Goal: Task Accomplishment & Management: Use online tool/utility

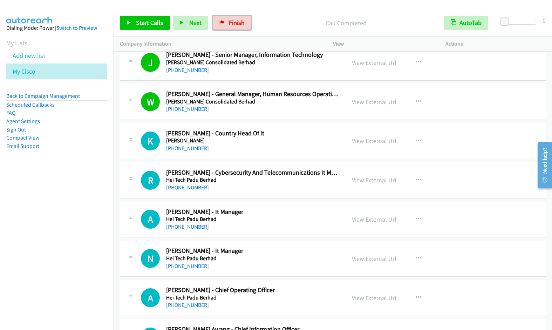
drag, startPoint x: 230, startPoint y: 27, endPoint x: 399, endPoint y: 1, distance: 171.3
click at [230, 27] on link "Finish" at bounding box center [232, 23] width 39 height 14
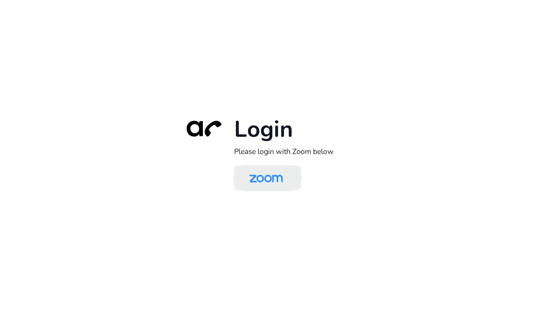
click at [266, 176] on img at bounding box center [266, 178] width 48 height 23
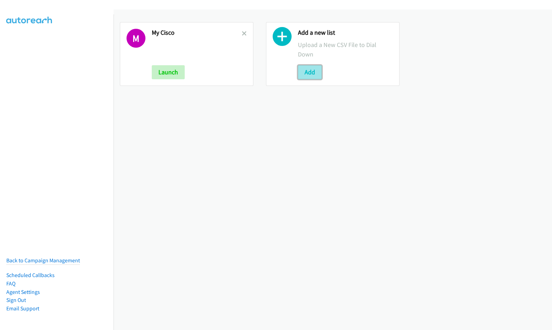
click at [306, 73] on button "Add" at bounding box center [310, 72] width 24 height 14
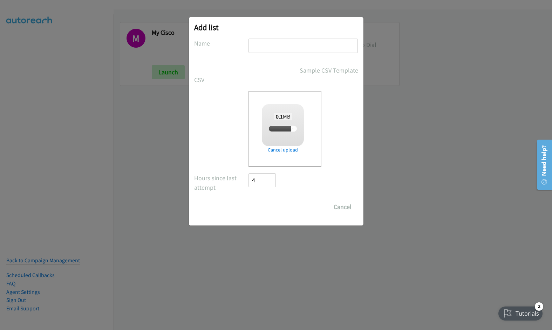
click at [271, 45] on input "text" at bounding box center [303, 46] width 109 height 14
type input "A"
checkbox input "true"
type input "Adobe"
click at [249, 200] on input "Save List" at bounding box center [267, 207] width 37 height 14
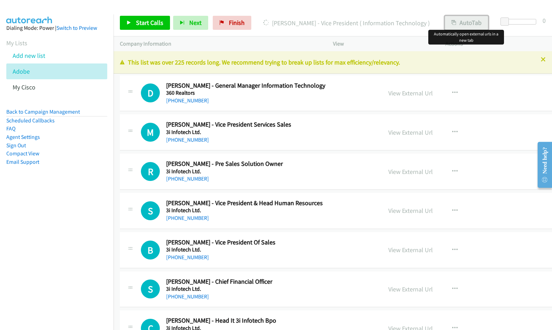
click at [478, 29] on button "AutoTab" at bounding box center [466, 23] width 43 height 14
click at [541, 60] on icon at bounding box center [543, 59] width 5 height 5
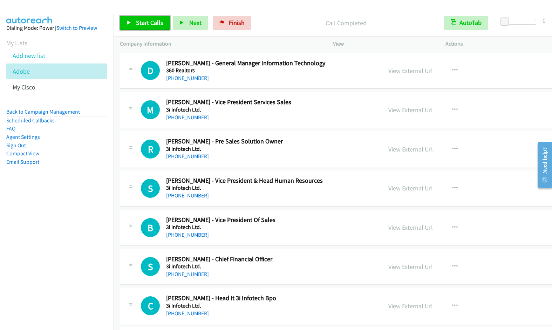
click at [136, 19] on span "Start Calls" at bounding box center [149, 23] width 27 height 8
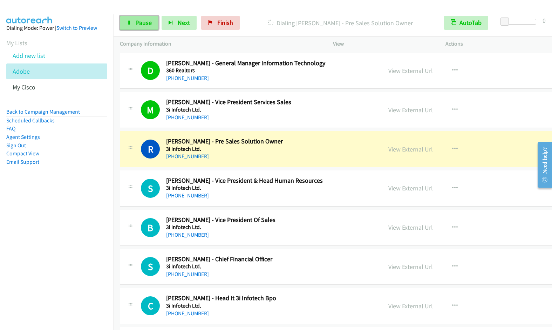
click at [130, 22] on icon at bounding box center [129, 23] width 5 height 5
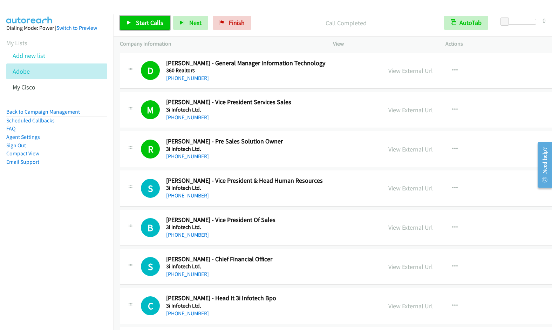
click at [134, 23] on link "Start Calls" at bounding box center [145, 23] width 50 height 14
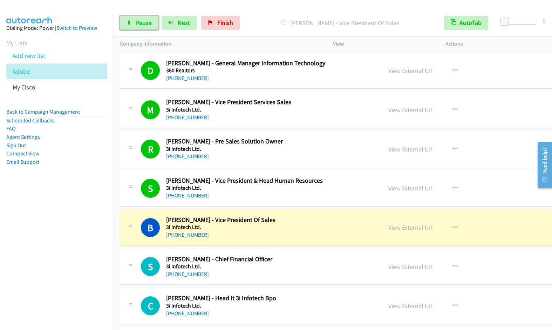
click at [135, 26] on link "Pause" at bounding box center [139, 23] width 39 height 14
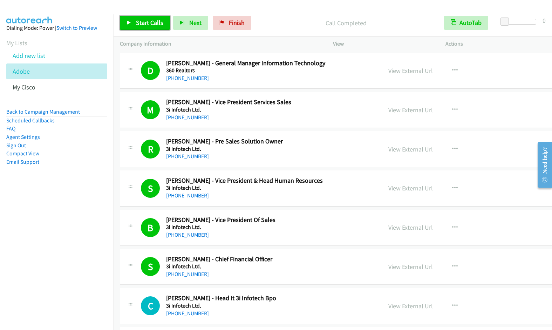
click at [146, 16] on link "Start Calls" at bounding box center [145, 23] width 50 height 14
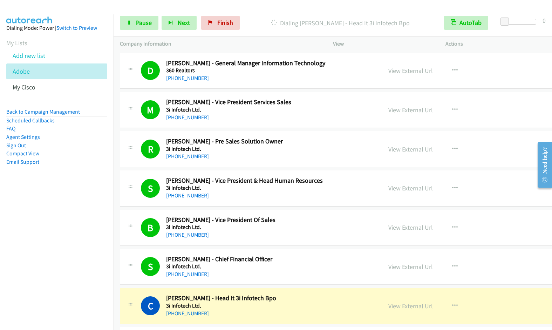
scroll to position [239, 0]
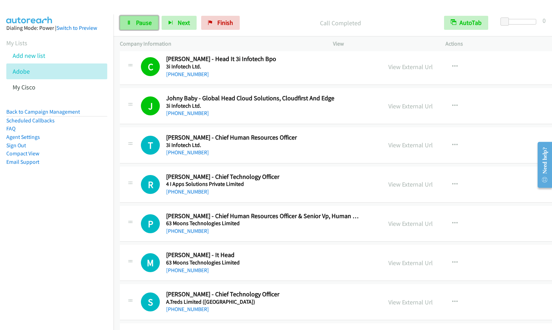
click at [150, 22] on span "Pause" at bounding box center [144, 23] width 16 height 8
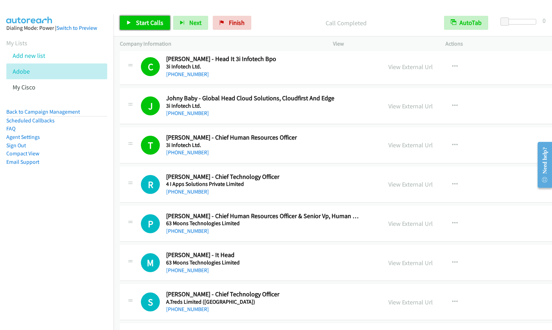
click at [142, 23] on span "Start Calls" at bounding box center [149, 23] width 27 height 8
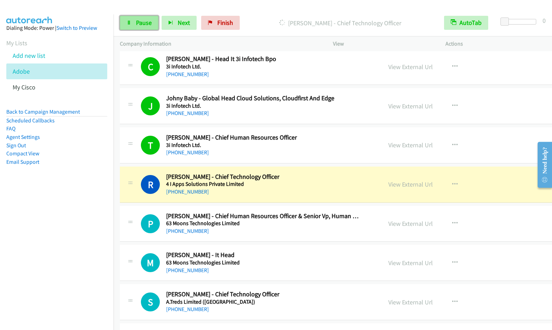
drag, startPoint x: 133, startPoint y: 26, endPoint x: 137, endPoint y: 23, distance: 5.2
click at [133, 26] on link "Pause" at bounding box center [139, 23] width 39 height 14
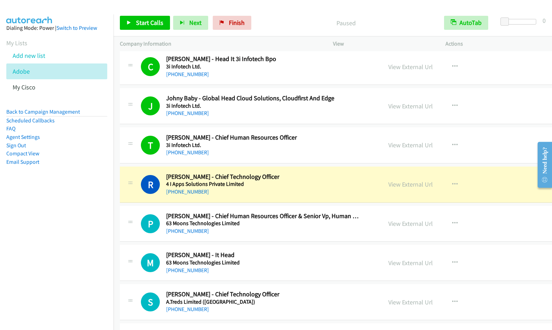
click at [310, 8] on div at bounding box center [273, 13] width 546 height 27
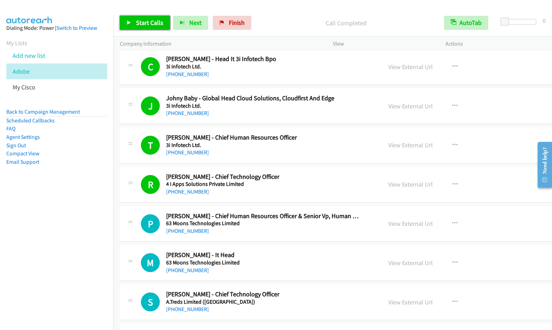
click at [130, 25] on icon at bounding box center [129, 23] width 5 height 5
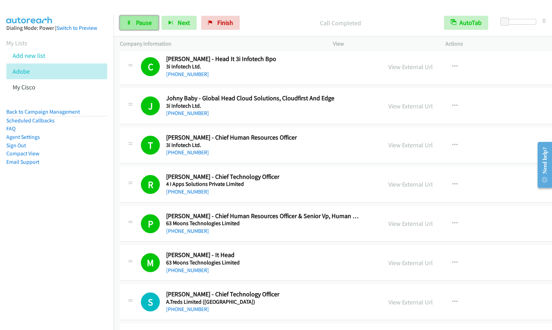
click at [144, 25] on span "Pause" at bounding box center [144, 23] width 16 height 8
click at [143, 25] on span "Start Calls" at bounding box center [149, 23] width 27 height 8
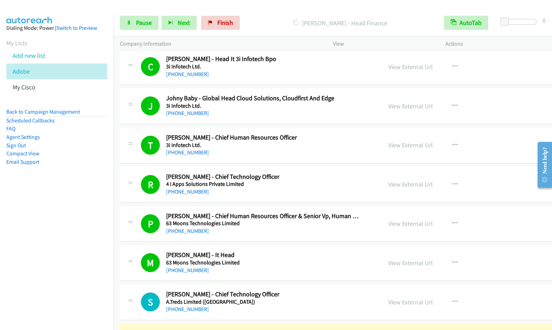
click at [87, 233] on nav "Dialing Mode: Power | Switch to Preview My Lists Add new list Adobe My Cisco Ba…" at bounding box center [57, 179] width 114 height 330
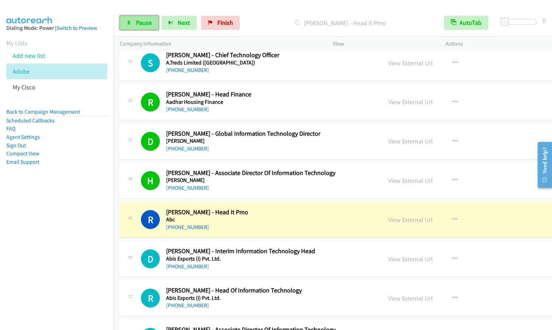
click at [140, 27] on link "Pause" at bounding box center [139, 23] width 39 height 14
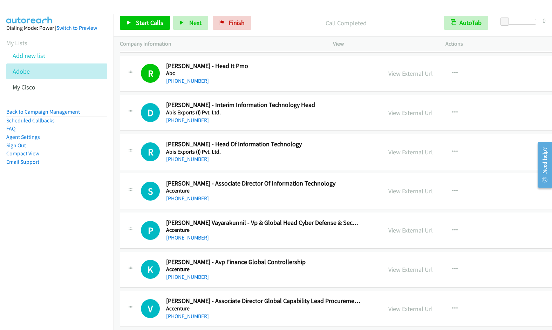
scroll to position [624, 0]
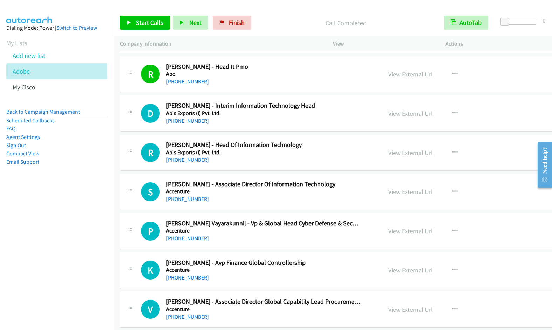
click at [87, 259] on nav "Dialing Mode: Power | Switch to Preview My Lists Add new list Adobe My Cisco Ba…" at bounding box center [57, 179] width 114 height 330
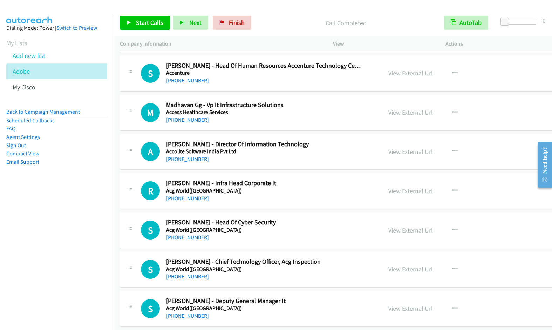
scroll to position [3255, 0]
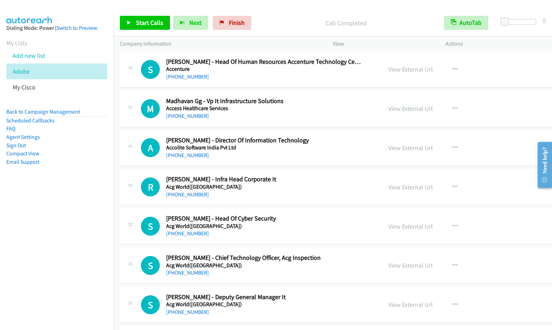
drag, startPoint x: 90, startPoint y: 223, endPoint x: 321, endPoint y: 210, distance: 231.8
click at [90, 222] on nav "Dialing Mode: Power | Switch to Preview My Lists Add new list Adobe My Cisco Ba…" at bounding box center [57, 179] width 114 height 330
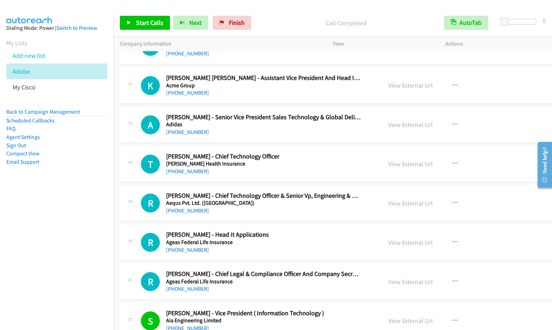
scroll to position [3518, 0]
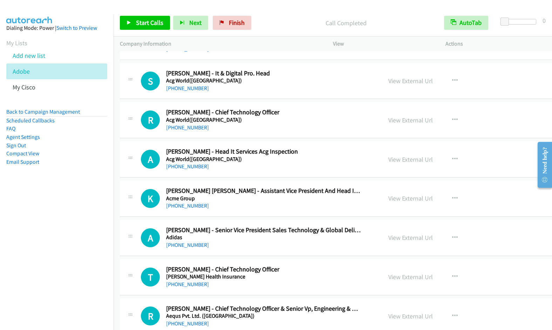
click at [291, 20] on p "Call Completed" at bounding box center [346, 22] width 171 height 9
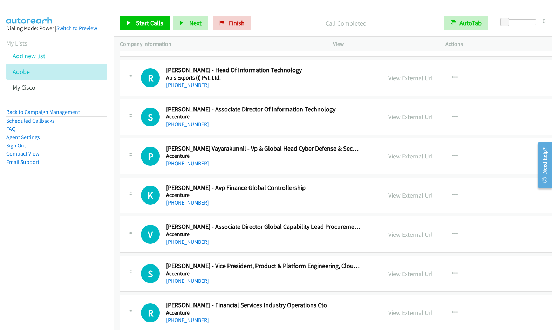
scroll to position [548, 0]
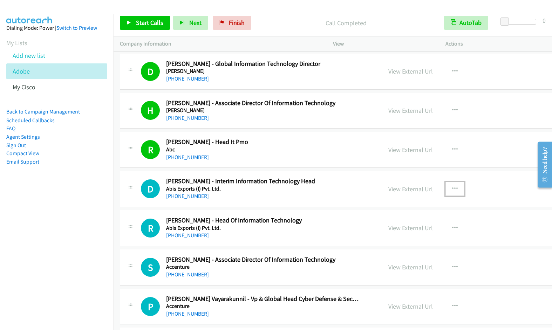
click at [452, 187] on icon "button" at bounding box center [455, 189] width 6 height 6
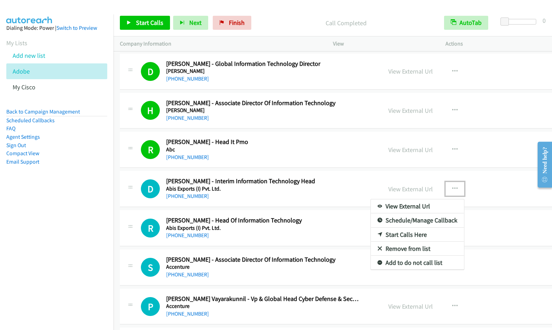
click at [403, 235] on link "Start Calls Here" at bounding box center [417, 235] width 93 height 14
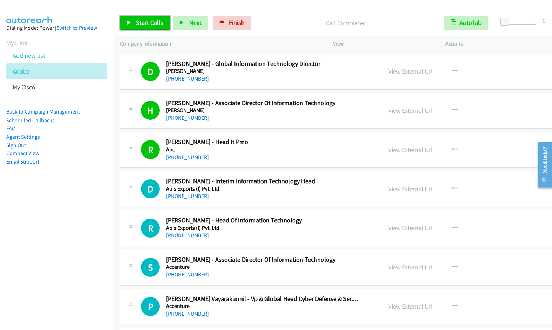
click at [135, 20] on link "Start Calls" at bounding box center [145, 23] width 50 height 14
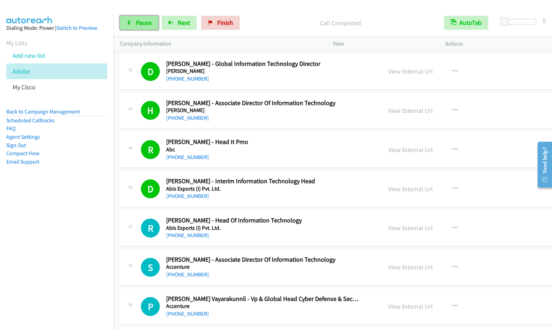
click at [144, 29] on link "Pause" at bounding box center [139, 23] width 39 height 14
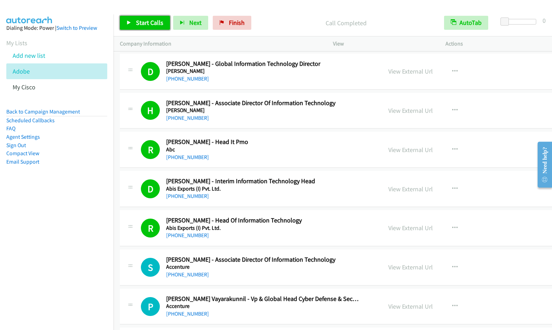
click at [140, 26] on span "Start Calls" at bounding box center [149, 23] width 27 height 8
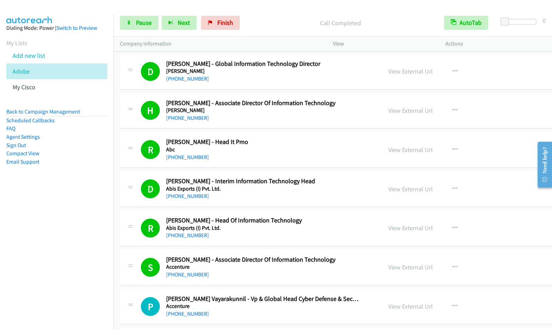
scroll to position [787, 0]
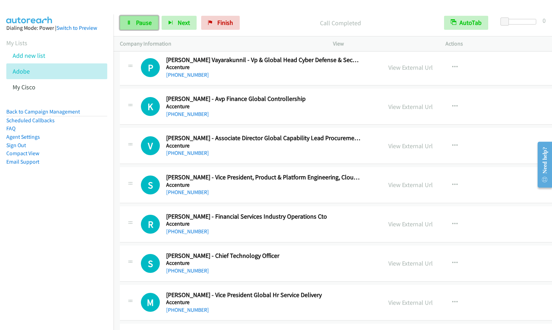
click at [145, 25] on span "Pause" at bounding box center [144, 23] width 16 height 8
click at [145, 25] on div "Start Calls Pause Next Finish" at bounding box center [181, 23] width 123 height 14
click at [145, 25] on span "Start Calls" at bounding box center [149, 23] width 27 height 8
click at [140, 29] on link "Pause" at bounding box center [139, 23] width 39 height 14
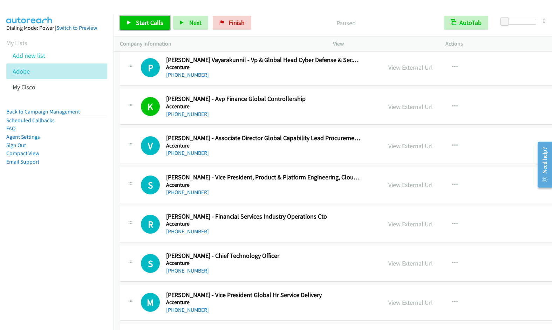
click at [139, 25] on span "Start Calls" at bounding box center [149, 23] width 27 height 8
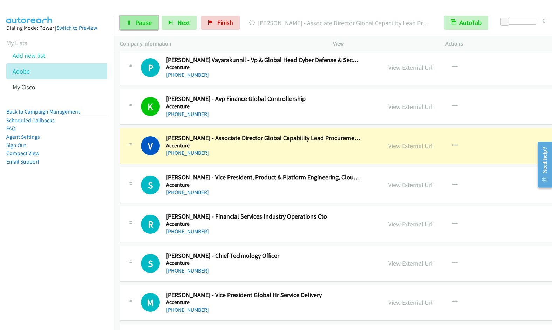
click at [135, 23] on link "Pause" at bounding box center [139, 23] width 39 height 14
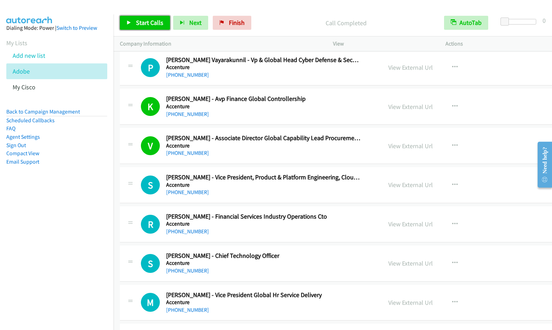
click at [140, 22] on span "Start Calls" at bounding box center [149, 23] width 27 height 8
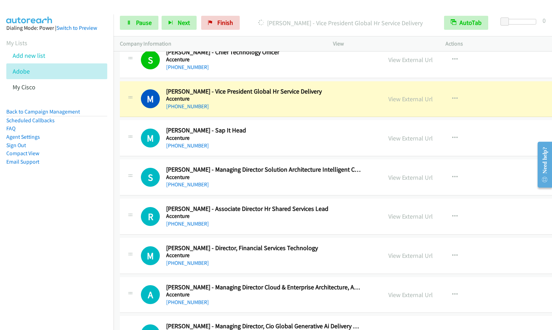
scroll to position [995, 0]
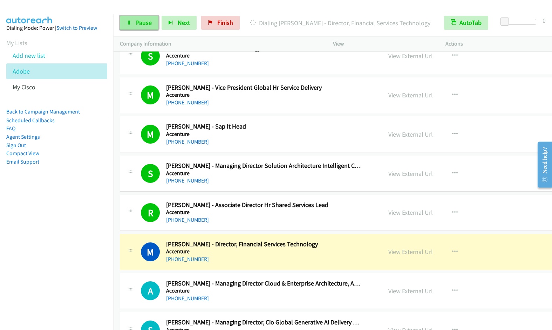
click at [142, 24] on span "Pause" at bounding box center [144, 23] width 16 height 8
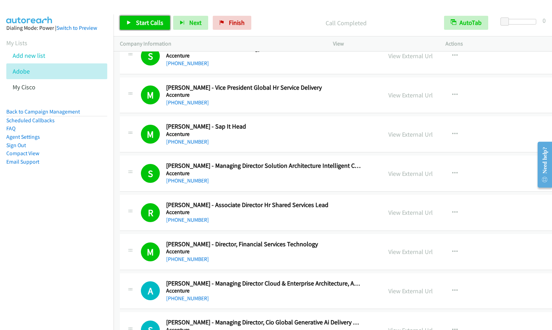
click at [145, 21] on span "Start Calls" at bounding box center [149, 23] width 27 height 8
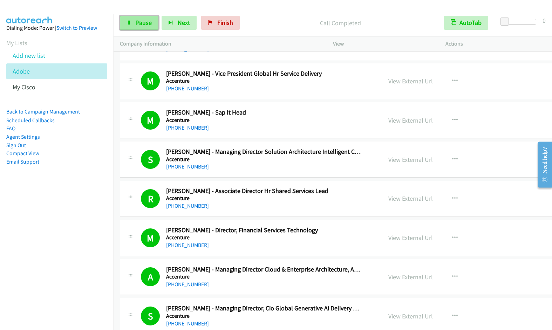
click at [137, 26] on link "Pause" at bounding box center [139, 23] width 39 height 14
click at [147, 25] on span "Start Calls" at bounding box center [149, 23] width 27 height 8
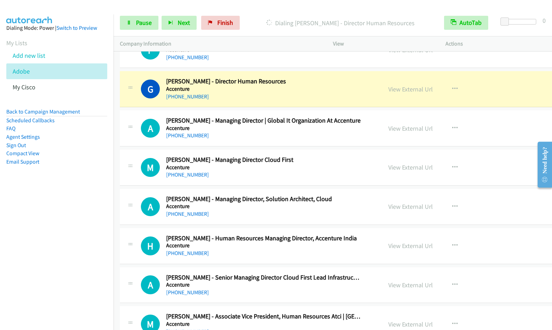
scroll to position [1428, 0]
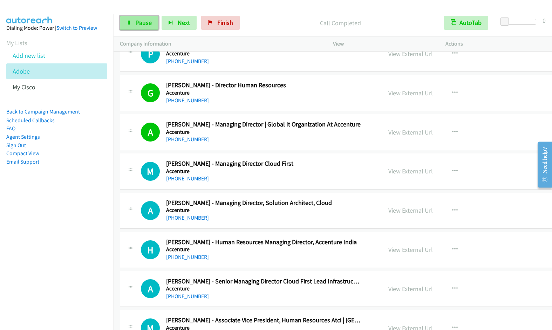
click at [141, 25] on span "Pause" at bounding box center [144, 23] width 16 height 8
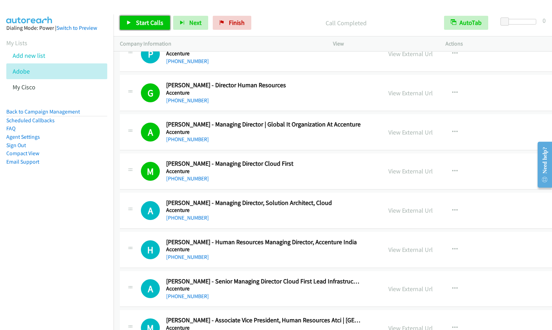
click at [153, 23] on span "Start Calls" at bounding box center [149, 23] width 27 height 8
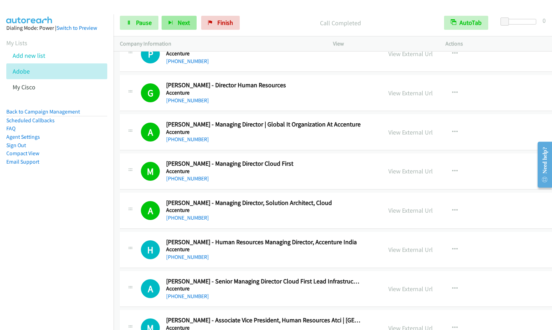
drag, startPoint x: 148, startPoint y: 21, endPoint x: 182, endPoint y: 20, distance: 34.4
click at [148, 21] on span "Pause" at bounding box center [144, 23] width 16 height 8
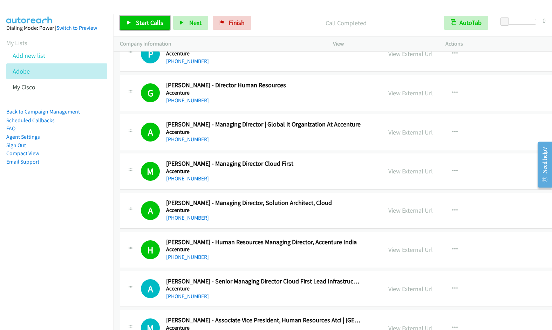
click at [150, 20] on span "Start Calls" at bounding box center [149, 23] width 27 height 8
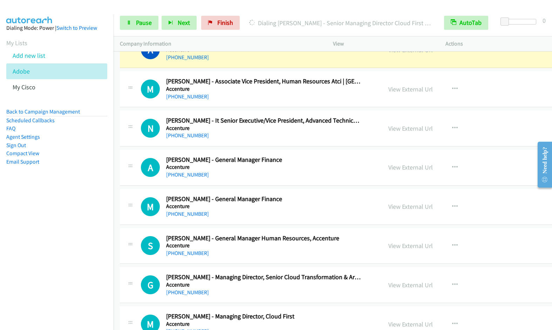
scroll to position [1653, 0]
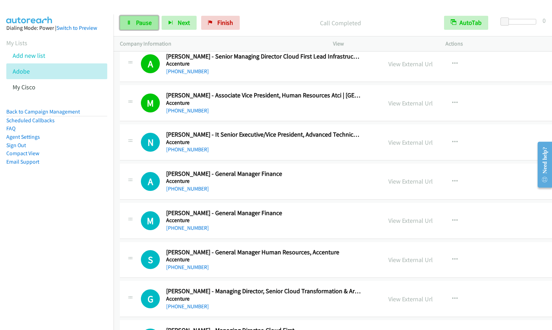
click at [141, 24] on span "Pause" at bounding box center [144, 23] width 16 height 8
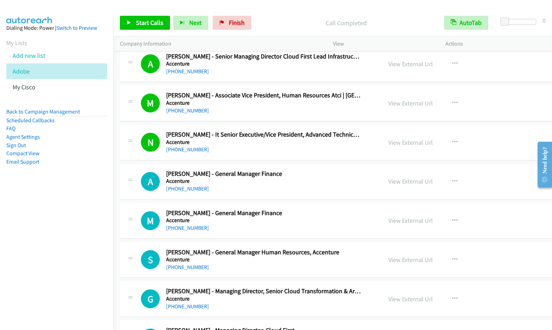
scroll to position [1892, 0]
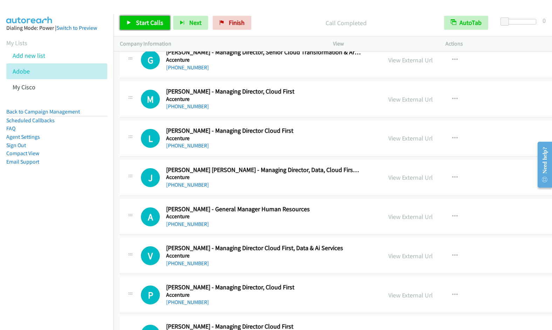
click at [144, 26] on span "Start Calls" at bounding box center [149, 23] width 27 height 8
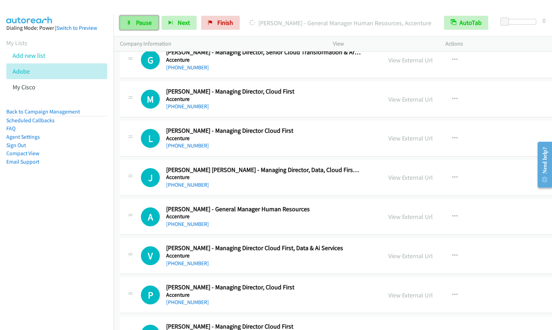
click at [136, 20] on span "Pause" at bounding box center [144, 23] width 16 height 8
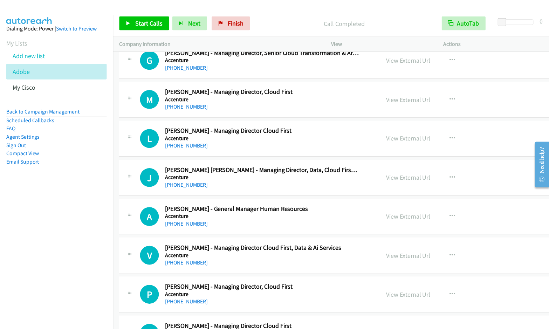
scroll to position [1817, 0]
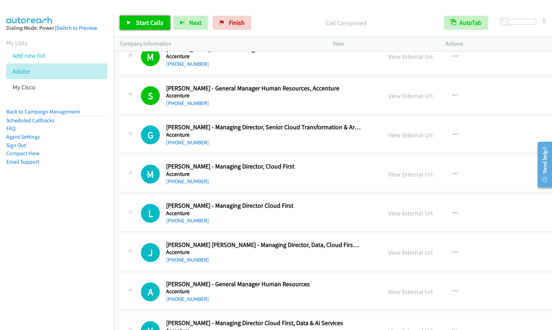
click at [137, 24] on span "Start Calls" at bounding box center [149, 23] width 27 height 8
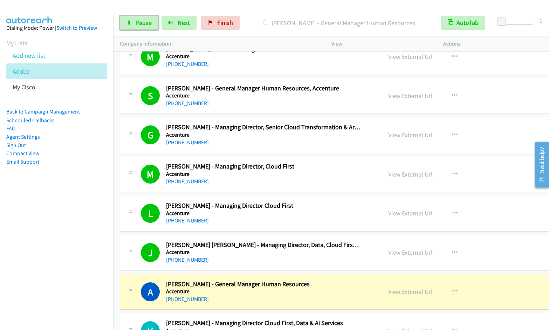
drag, startPoint x: 140, startPoint y: 22, endPoint x: 232, endPoint y: 2, distance: 93.8
click at [140, 22] on span "Pause" at bounding box center [144, 23] width 16 height 8
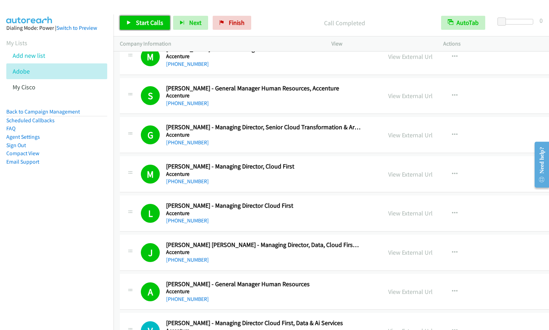
click at [149, 25] on span "Start Calls" at bounding box center [149, 23] width 27 height 8
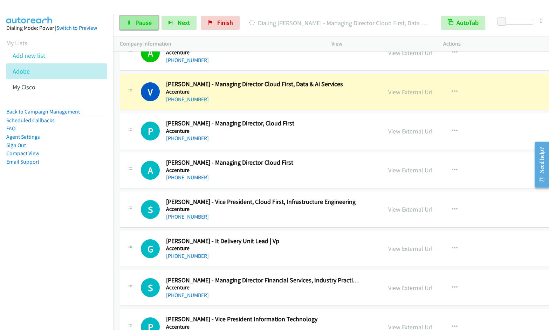
click at [138, 21] on span "Pause" at bounding box center [144, 23] width 16 height 8
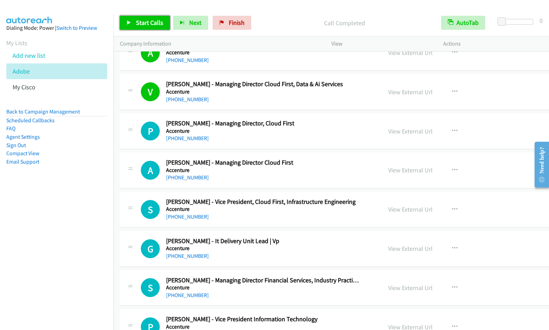
click at [134, 20] on link "Start Calls" at bounding box center [145, 23] width 50 height 14
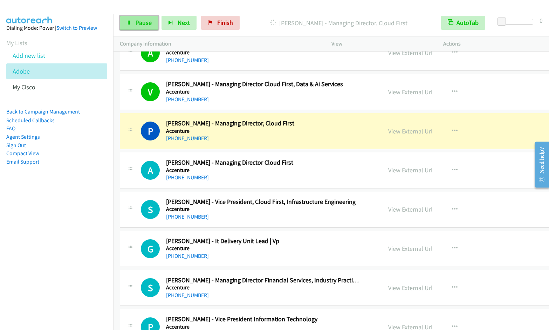
click at [126, 23] on link "Pause" at bounding box center [139, 23] width 39 height 14
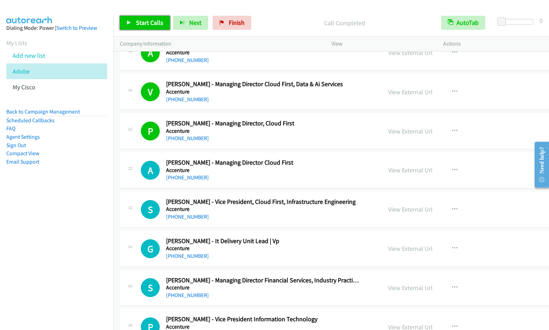
drag, startPoint x: 142, startPoint y: 25, endPoint x: 157, endPoint y: 41, distance: 21.8
click at [142, 25] on span "Start Calls" at bounding box center [149, 23] width 27 height 8
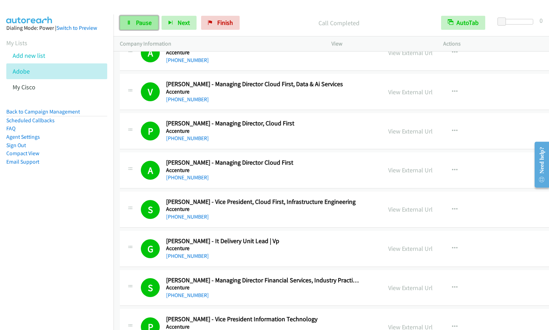
click at [141, 22] on span "Pause" at bounding box center [144, 23] width 16 height 8
click at [143, 23] on span "Start Calls" at bounding box center [149, 23] width 27 height 8
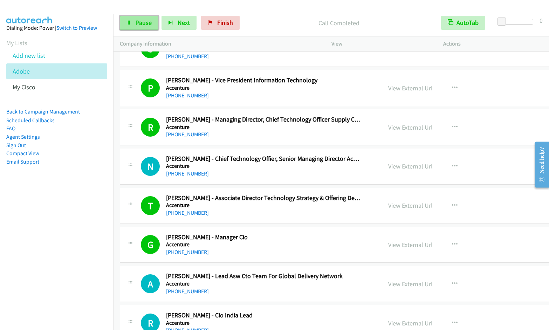
drag, startPoint x: 136, startPoint y: 20, endPoint x: 153, endPoint y: 21, distance: 17.3
click at [135, 20] on link "Pause" at bounding box center [139, 23] width 39 height 14
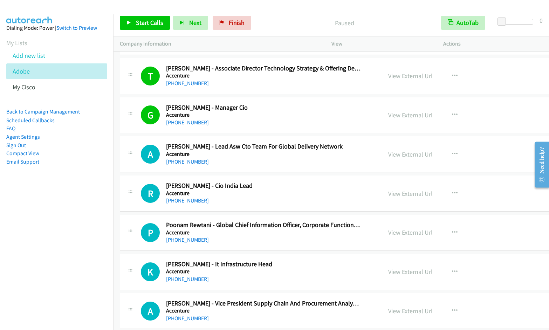
scroll to position [2448, 0]
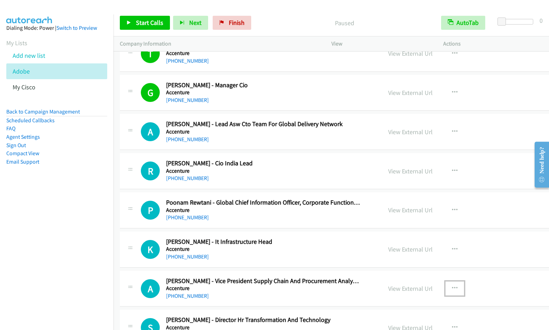
click at [452, 287] on icon "button" at bounding box center [455, 289] width 6 height 6
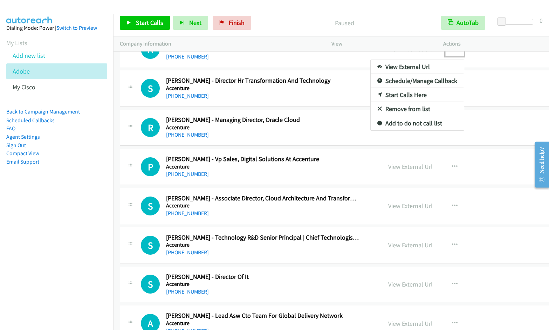
click at [398, 95] on link "Start Calls Here" at bounding box center [417, 95] width 93 height 14
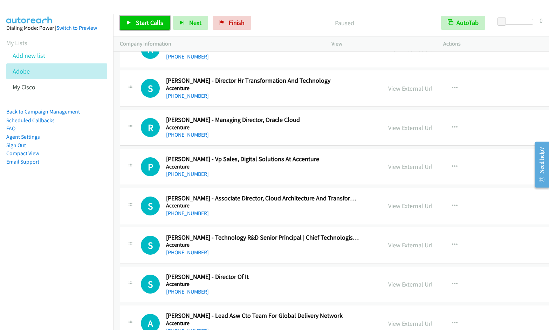
click at [126, 21] on link "Start Calls" at bounding box center [145, 23] width 50 height 14
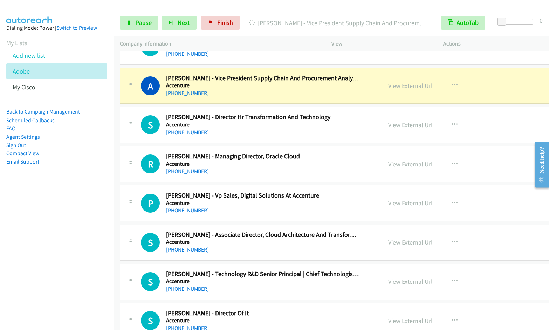
scroll to position [2640, 0]
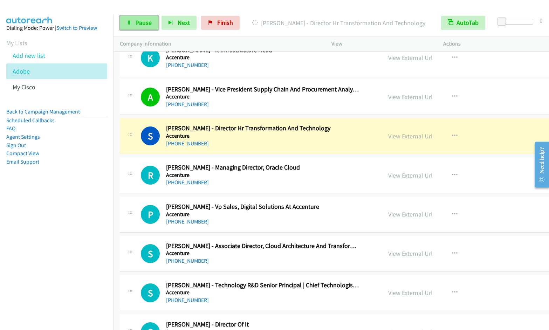
click at [137, 20] on span "Pause" at bounding box center [144, 23] width 16 height 8
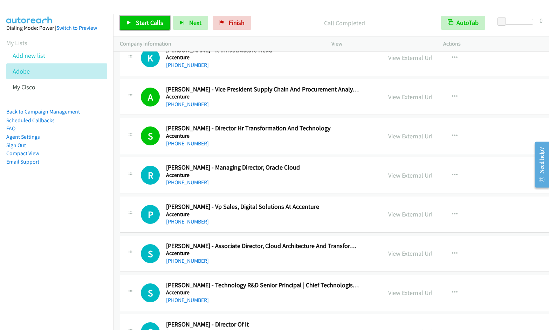
click at [145, 25] on span "Start Calls" at bounding box center [149, 23] width 27 height 8
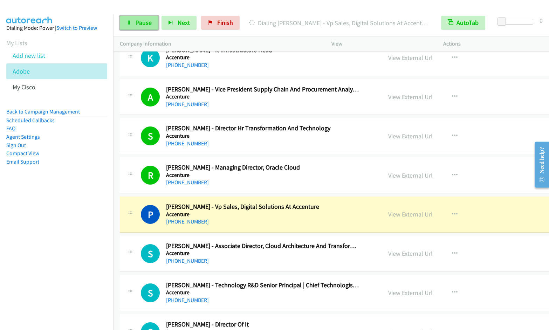
click at [129, 25] on icon at bounding box center [129, 23] width 5 height 5
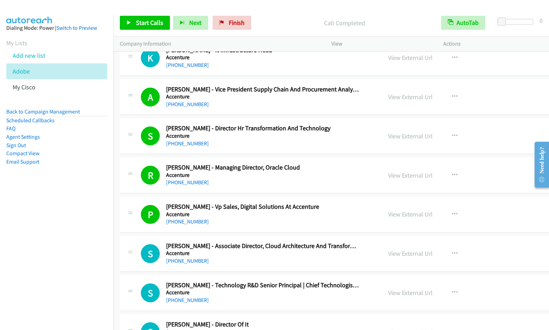
click at [302, 9] on div at bounding box center [271, 13] width 543 height 27
drag, startPoint x: 24, startPoint y: 223, endPoint x: 27, endPoint y: 215, distance: 8.3
click at [23, 223] on nav "Dialing Mode: Power | Switch to Preview My Lists Add new list Adobe My Cisco Ba…" at bounding box center [57, 179] width 114 height 330
click at [138, 21] on span "Start Calls" at bounding box center [149, 23] width 27 height 8
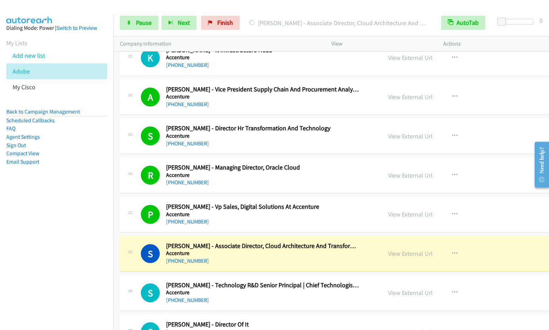
scroll to position [2879, 0]
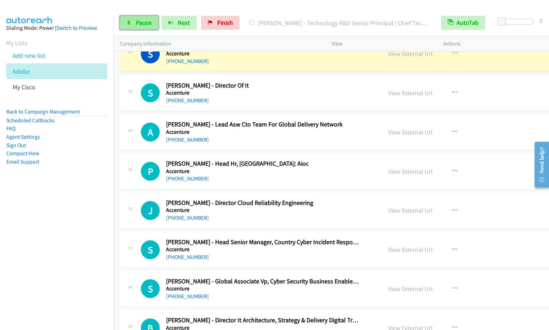
click at [130, 24] on icon at bounding box center [129, 23] width 5 height 5
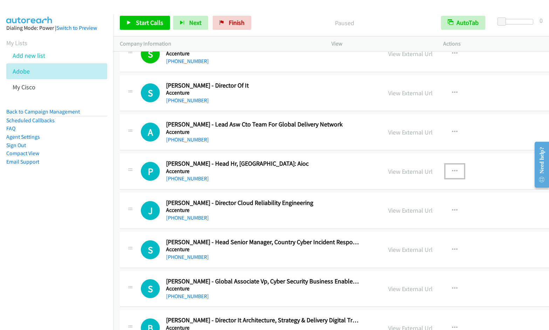
click at [452, 171] on icon "button" at bounding box center [455, 172] width 6 height 6
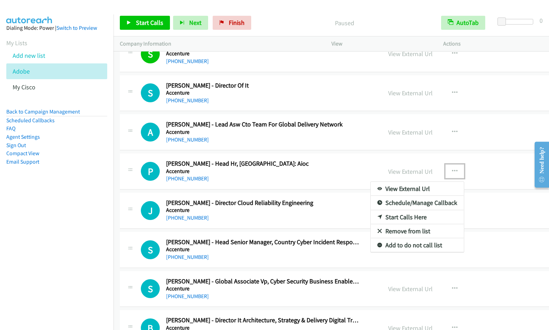
click at [399, 219] on link "Start Calls Here" at bounding box center [417, 217] width 93 height 14
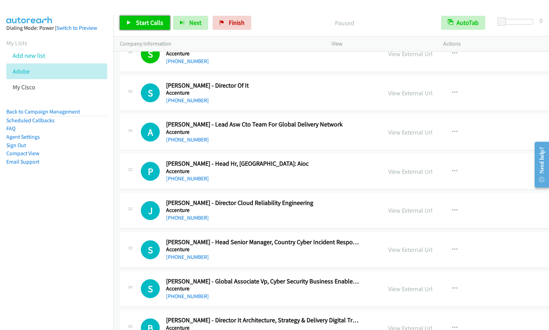
click at [137, 18] on link "Start Calls" at bounding box center [145, 23] width 50 height 14
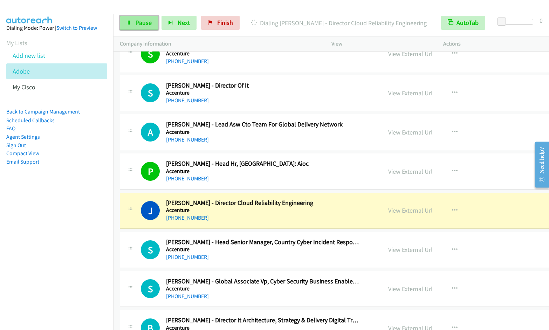
click at [136, 21] on span "Pause" at bounding box center [144, 23] width 16 height 8
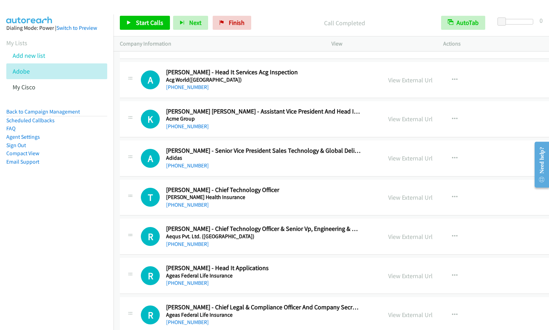
scroll to position [3627, 0]
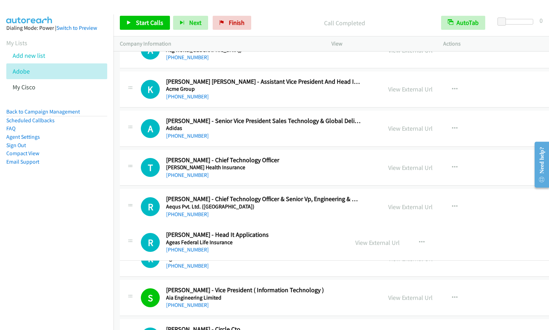
drag, startPoint x: 171, startPoint y: 247, endPoint x: 217, endPoint y: 246, distance: 46.3
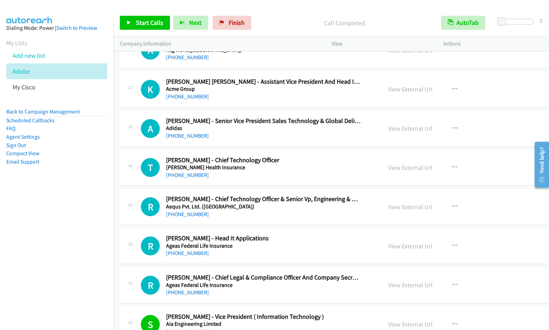
click at [92, 243] on nav "Dialing Mode: Power | Switch to Preview My Lists Add new list Adobe My Cisco Ba…" at bounding box center [57, 179] width 114 height 330
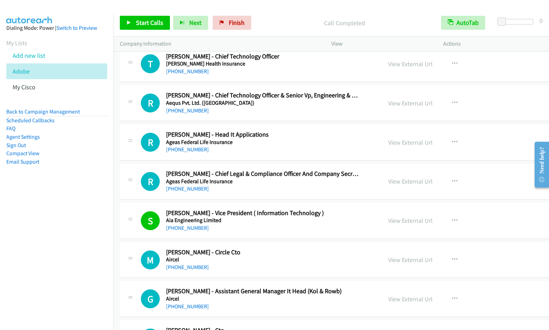
scroll to position [3753, 0]
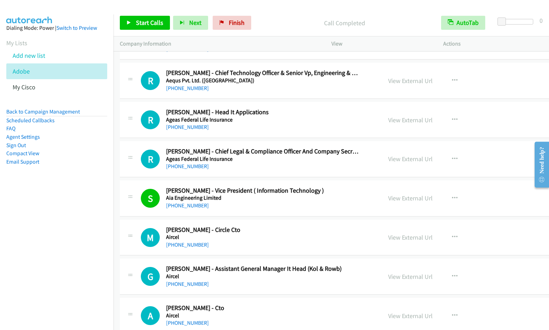
click at [72, 272] on nav "Dialing Mode: Power | Switch to Preview My Lists Add new list Adobe My Cisco Ba…" at bounding box center [57, 179] width 114 height 330
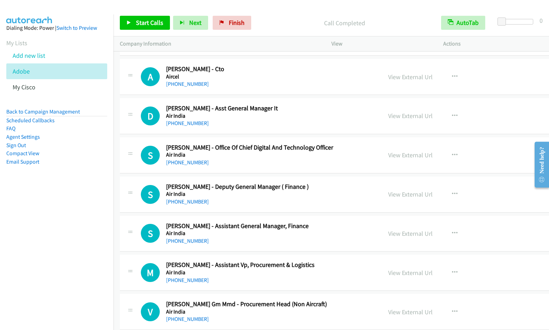
scroll to position [4184, 0]
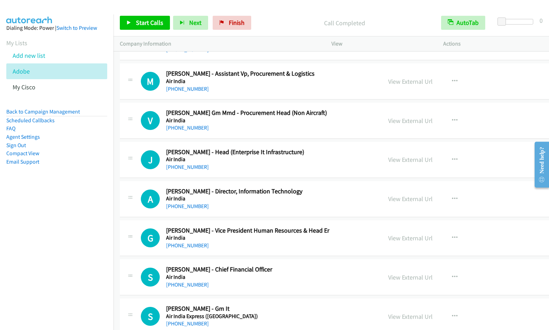
click at [70, 210] on nav "Dialing Mode: Power | Switch to Preview My Lists Add new list Adobe My Cisco Ba…" at bounding box center [57, 179] width 114 height 330
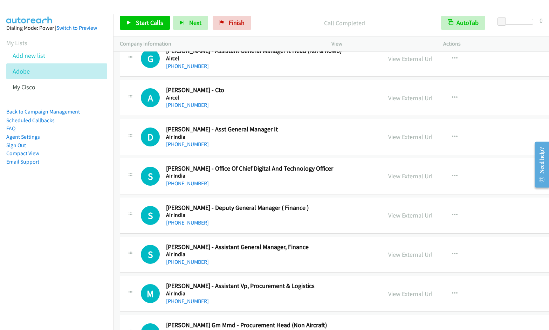
scroll to position [3969, 0]
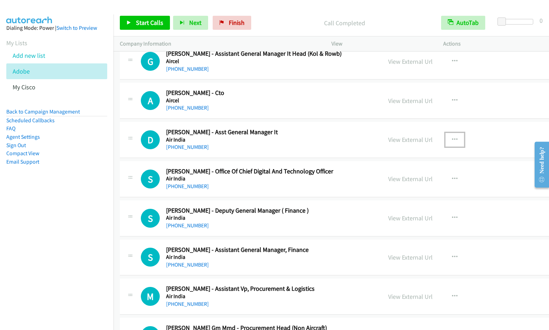
click at [452, 138] on icon "button" at bounding box center [455, 140] width 6 height 6
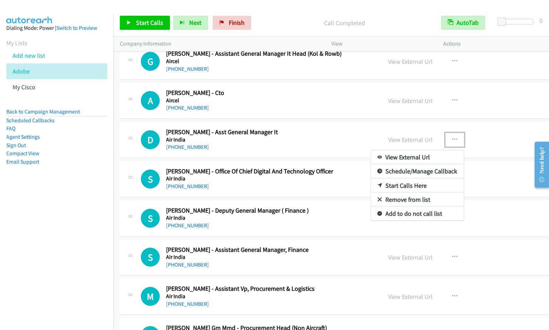
click at [387, 184] on link "Start Calls Here" at bounding box center [417, 186] width 93 height 14
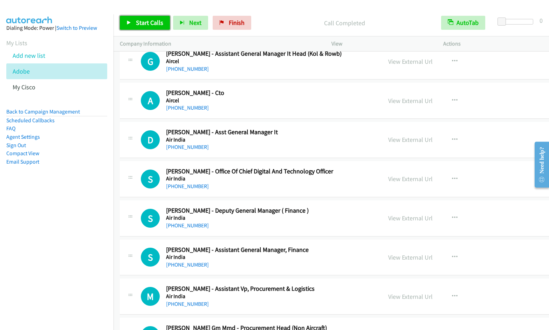
click at [143, 29] on link "Start Calls" at bounding box center [145, 23] width 50 height 14
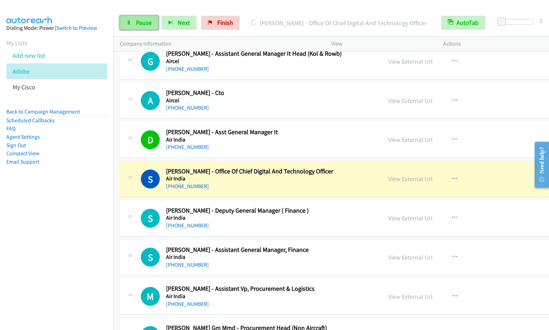
click at [133, 21] on link "Pause" at bounding box center [139, 23] width 39 height 14
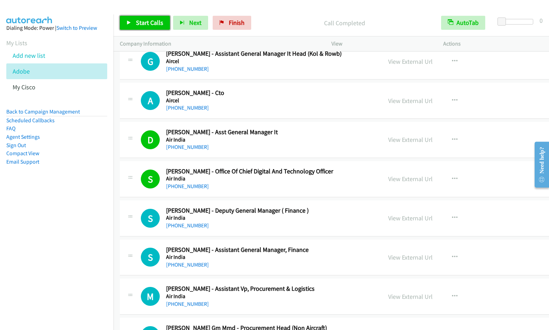
click at [149, 22] on span "Start Calls" at bounding box center [149, 23] width 27 height 8
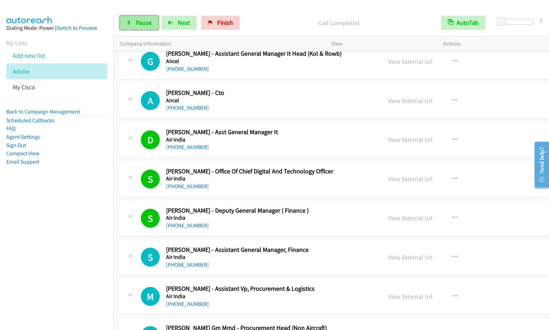
click at [139, 22] on span "Pause" at bounding box center [144, 23] width 16 height 8
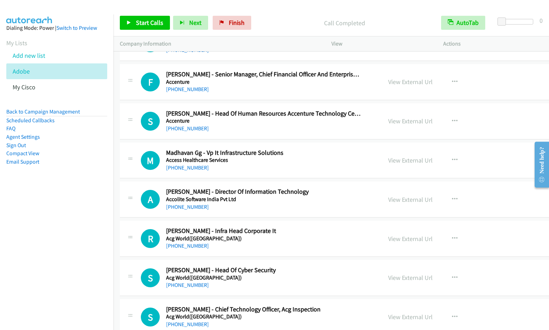
scroll to position [3442, 0]
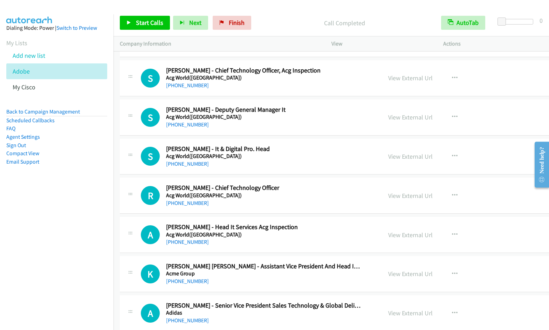
drag, startPoint x: 57, startPoint y: 234, endPoint x: 124, endPoint y: 207, distance: 72.5
click at [57, 234] on nav "Dialing Mode: Power | Switch to Preview My Lists Add new list Adobe My Cisco Ba…" at bounding box center [57, 179] width 114 height 330
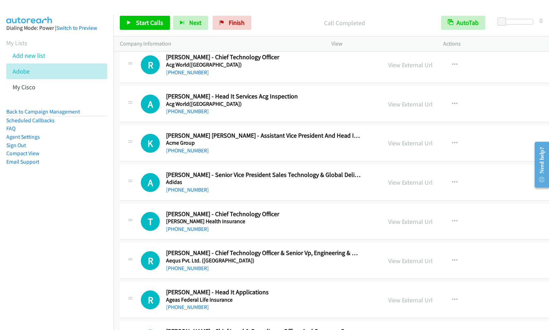
scroll to position [3588, 0]
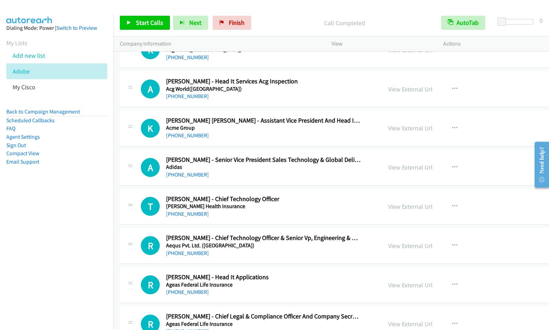
click at [75, 246] on nav "Dialing Mode: Power | Switch to Preview My Lists Add new list Adobe My Cisco Ba…" at bounding box center [57, 179] width 114 height 330
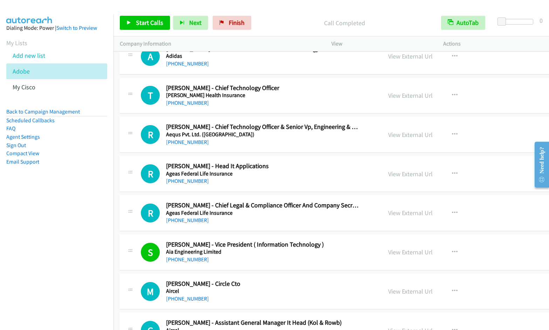
scroll to position [3733, 0]
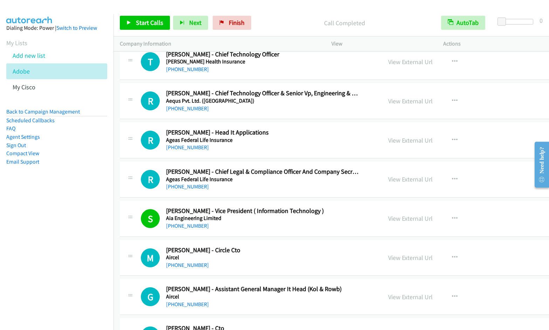
drag, startPoint x: 56, startPoint y: 201, endPoint x: 113, endPoint y: 98, distance: 118.0
click at [55, 201] on nav "Dialing Mode: Power | Switch to Preview My Lists Add new list Adobe My Cisco Ba…" at bounding box center [57, 179] width 114 height 330
click at [131, 23] on icon at bounding box center [129, 23] width 5 height 5
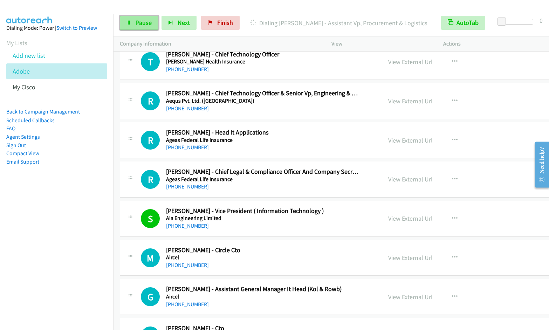
click at [140, 23] on span "Pause" at bounding box center [144, 23] width 16 height 8
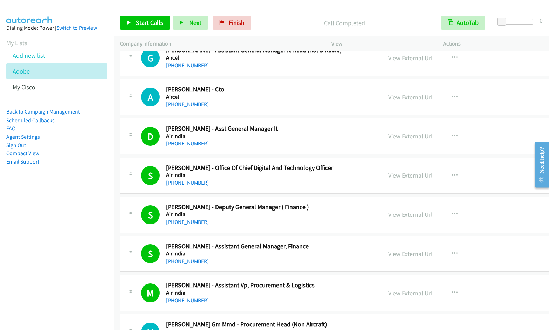
scroll to position [4211, 0]
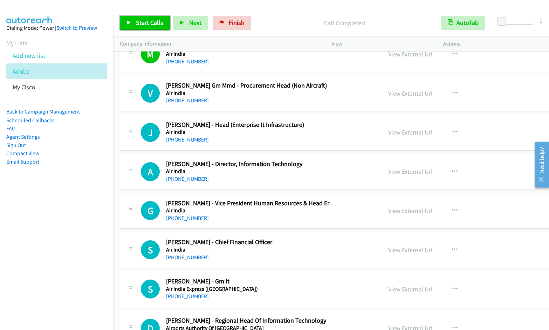
click at [134, 25] on link "Start Calls" at bounding box center [145, 23] width 50 height 14
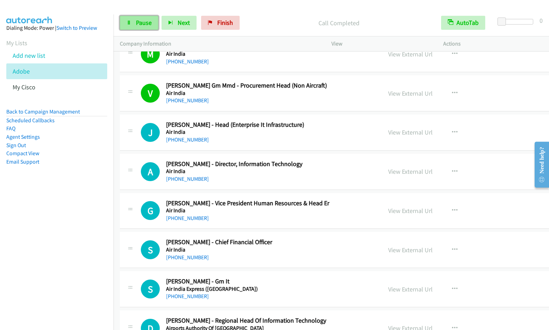
click at [136, 27] on link "Pause" at bounding box center [139, 23] width 39 height 14
click at [136, 27] on link "Start Calls" at bounding box center [145, 23] width 50 height 14
click at [141, 19] on span "Pause" at bounding box center [144, 23] width 16 height 8
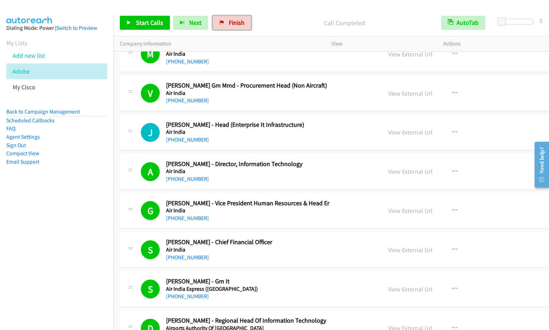
drag, startPoint x: 224, startPoint y: 26, endPoint x: 282, endPoint y: 5, distance: 60.8
click at [224, 26] on link "Finish" at bounding box center [232, 23] width 39 height 14
